Goal: Task Accomplishment & Management: Manage account settings

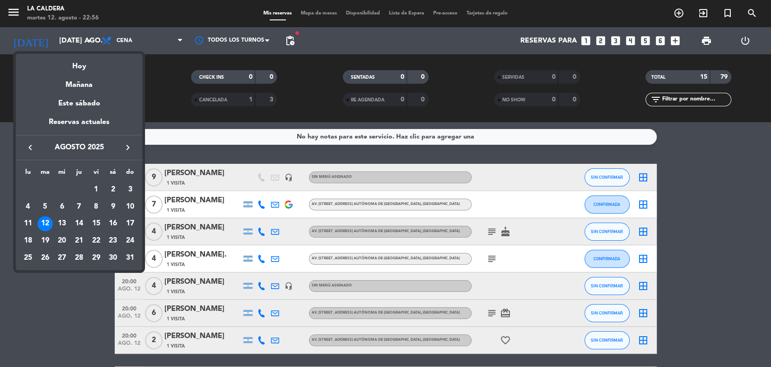
drag, startPoint x: 85, startPoint y: 82, endPoint x: 89, endPoint y: 78, distance: 6.4
click at [85, 82] on div "Mañana" at bounding box center [79, 81] width 127 height 19
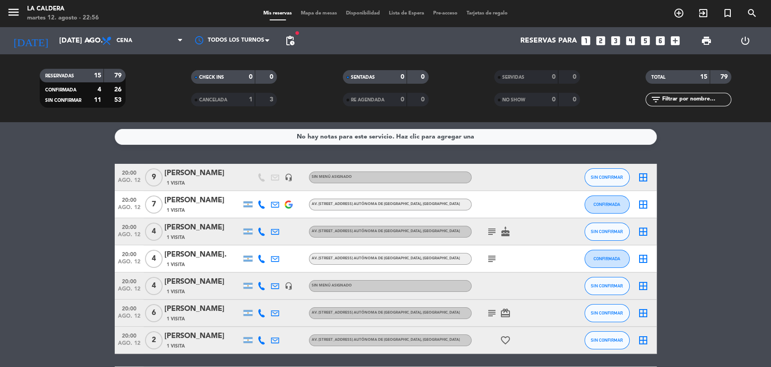
type input "mié. 13 ago."
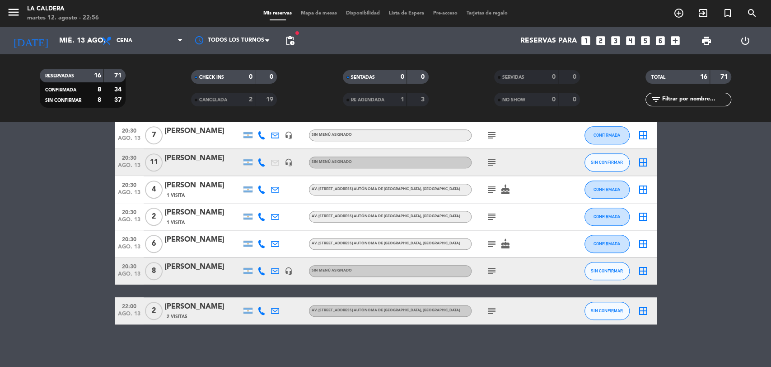
scroll to position [301, 0]
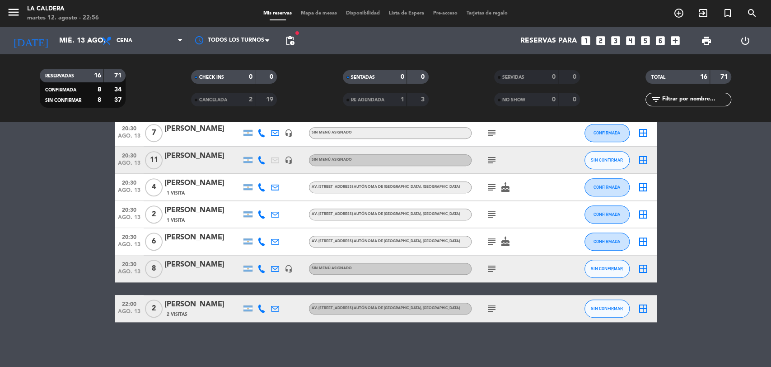
click at [583, 44] on icon "looks_one" at bounding box center [586, 41] width 12 height 12
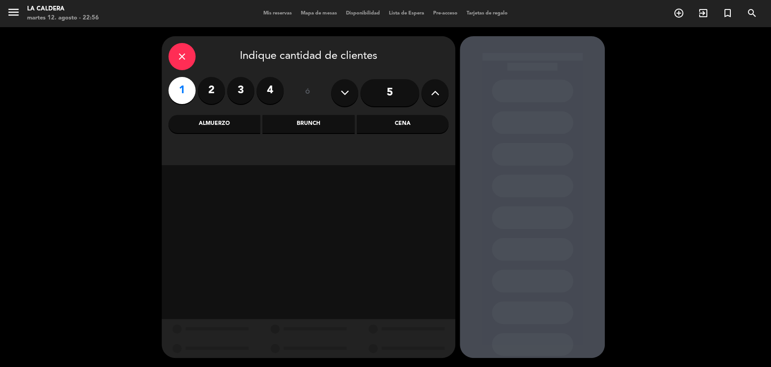
click at [409, 121] on div "Cena" at bounding box center [403, 124] width 92 height 18
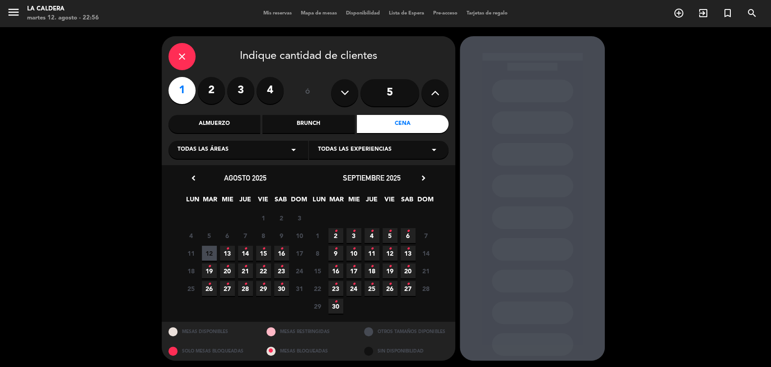
click at [228, 250] on icon "•" at bounding box center [227, 248] width 3 height 14
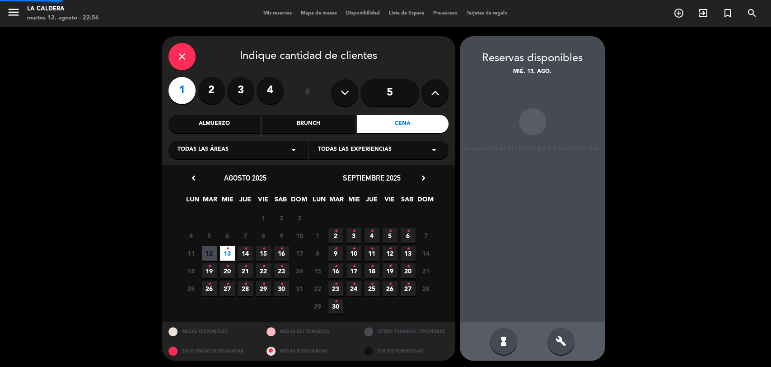
scroll to position [2, 0]
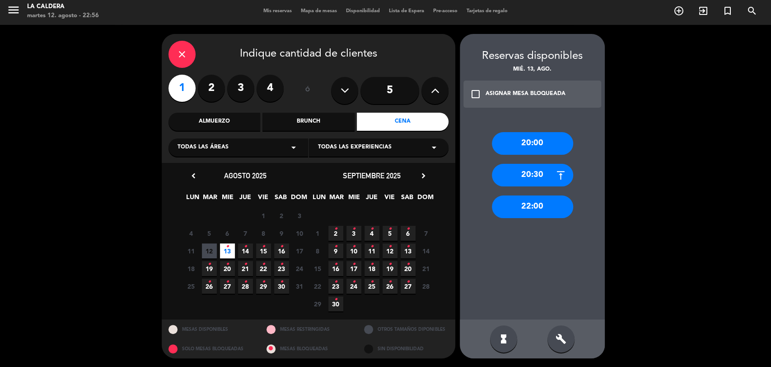
click at [532, 183] on div "20:30" at bounding box center [532, 175] width 81 height 23
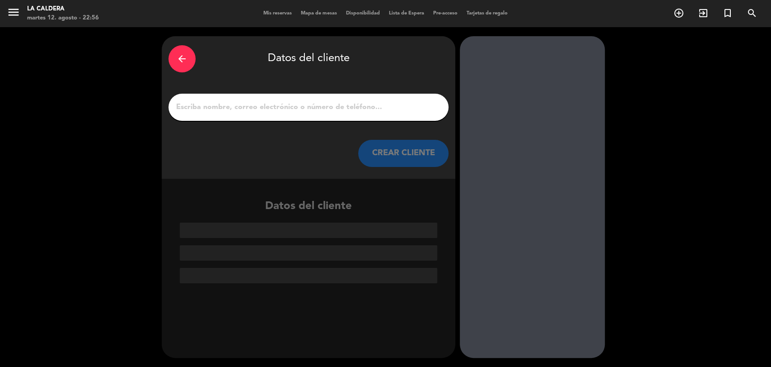
click at [396, 122] on div "arrow_back Datos del cliente CREAR CLIENTE" at bounding box center [309, 107] width 294 height 142
click at [394, 117] on div at bounding box center [309, 107] width 280 height 27
click at [392, 107] on input "1" at bounding box center [308, 107] width 267 height 13
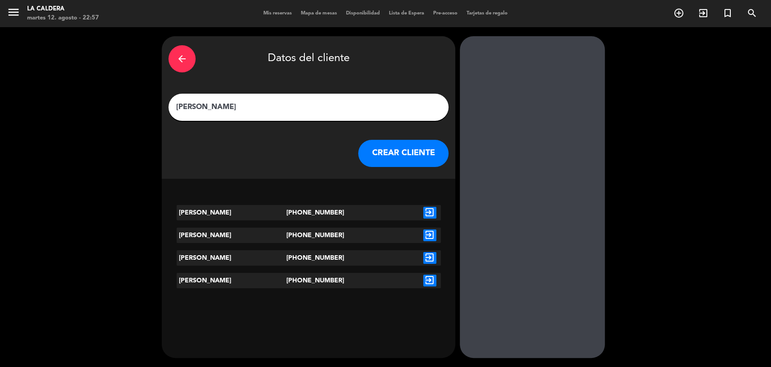
type input "[PERSON_NAME]"
click at [428, 210] on icon "exit_to_app" at bounding box center [429, 213] width 13 height 12
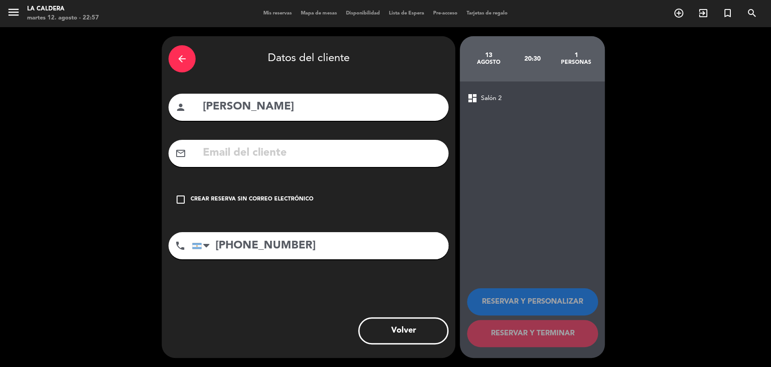
click at [331, 145] on input "text" at bounding box center [322, 153] width 240 height 19
click at [253, 198] on div "Crear reserva sin correo electrónico" at bounding box center [252, 199] width 123 height 9
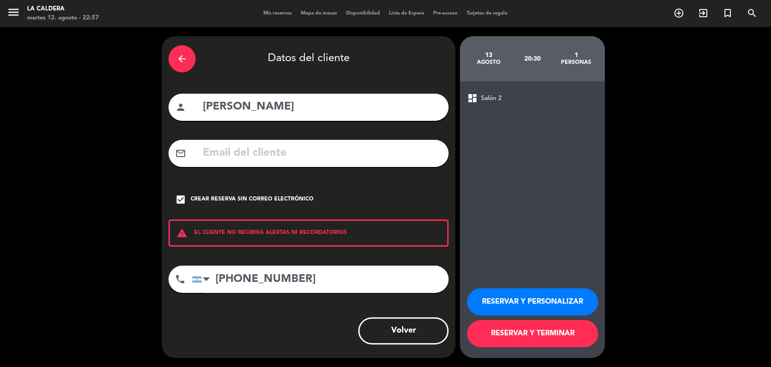
click at [576, 306] on button "RESERVAR Y PERSONALIZAR" at bounding box center [532, 301] width 131 height 27
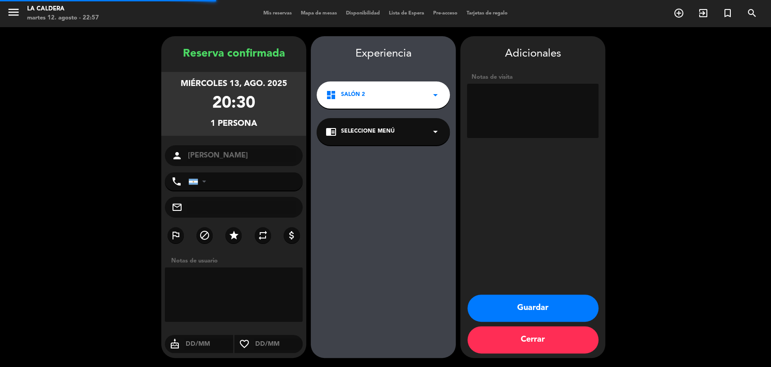
type input "[PHONE_NUMBER]"
click at [517, 307] on button "Guardar" at bounding box center [533, 307] width 131 height 27
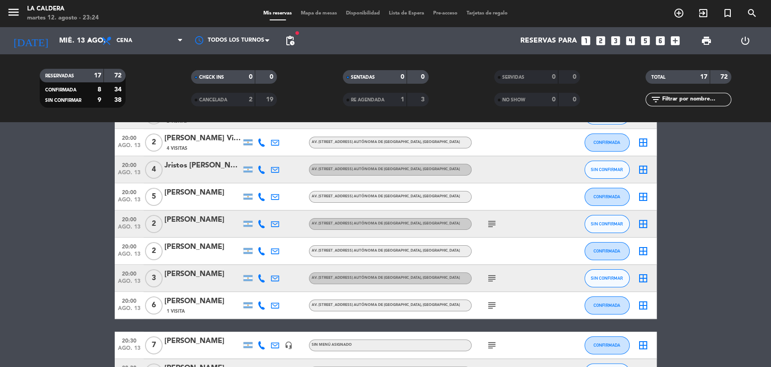
scroll to position [100, 0]
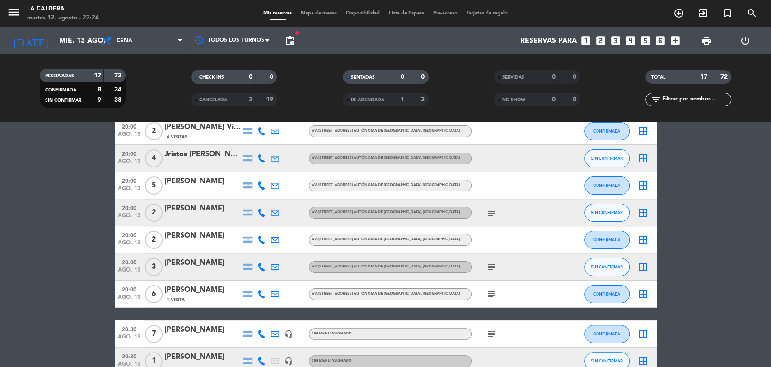
click at [494, 291] on icon "subject" at bounding box center [492, 293] width 11 height 11
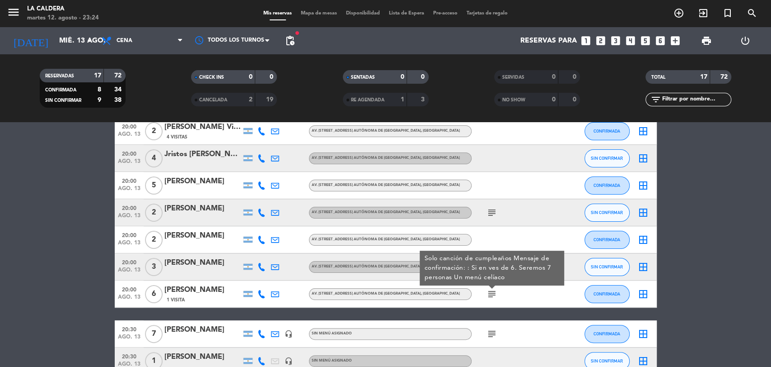
click at [165, 291] on div "[PERSON_NAME]" at bounding box center [203, 290] width 77 height 12
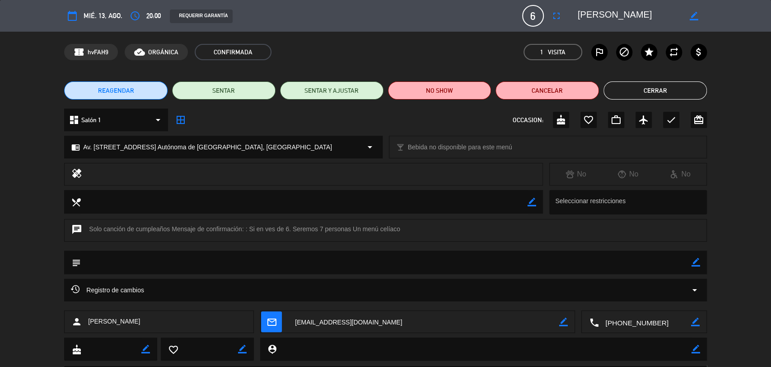
click at [690, 12] on icon "border_color" at bounding box center [694, 16] width 9 height 9
type textarea "S"
type textarea "[PERSON_NAME]"
click at [690, 12] on icon at bounding box center [694, 16] width 9 height 9
click at [553, 11] on icon "fullscreen" at bounding box center [556, 15] width 11 height 11
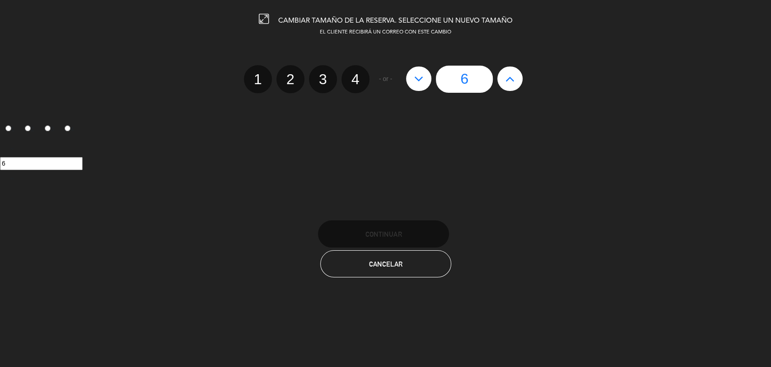
click at [515, 80] on button at bounding box center [510, 78] width 25 height 24
type input "7"
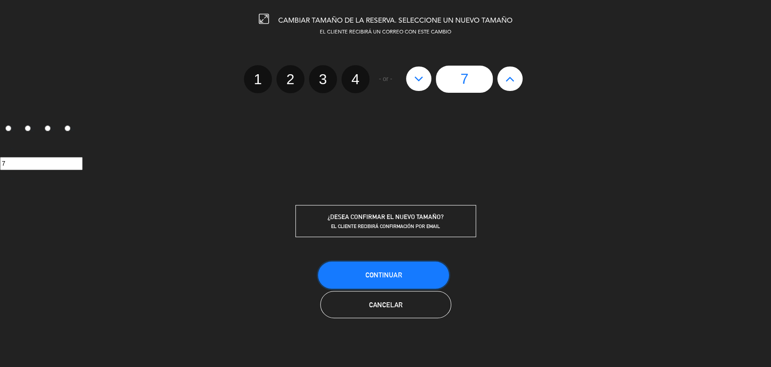
click at [444, 273] on button "Continuar" at bounding box center [383, 274] width 131 height 27
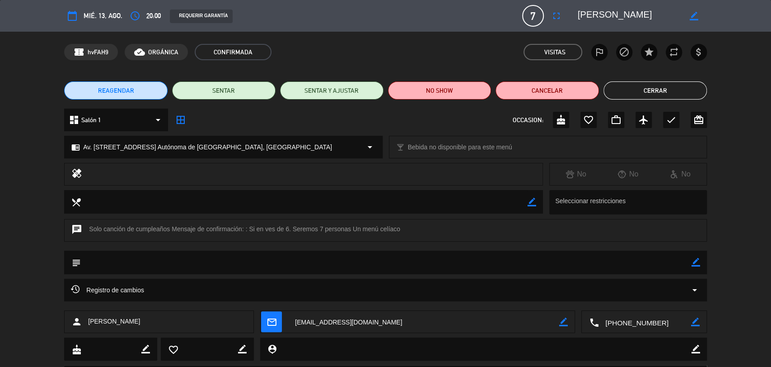
click at [628, 84] on button "Cerrar" at bounding box center [655, 90] width 103 height 18
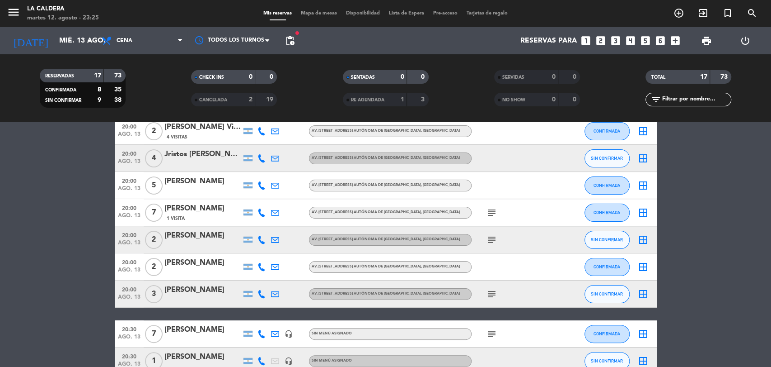
click at [485, 207] on span "subject" at bounding box center [492, 212] width 14 height 11
click at [489, 207] on icon "subject" at bounding box center [492, 212] width 11 height 11
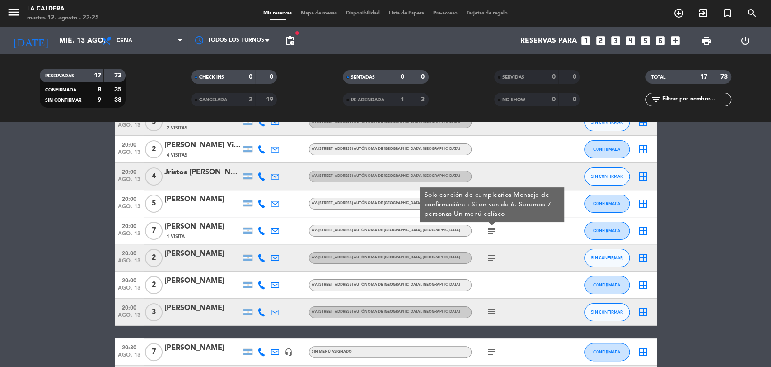
scroll to position [50, 0]
